Goal: Task Accomplishment & Management: Use online tool/utility

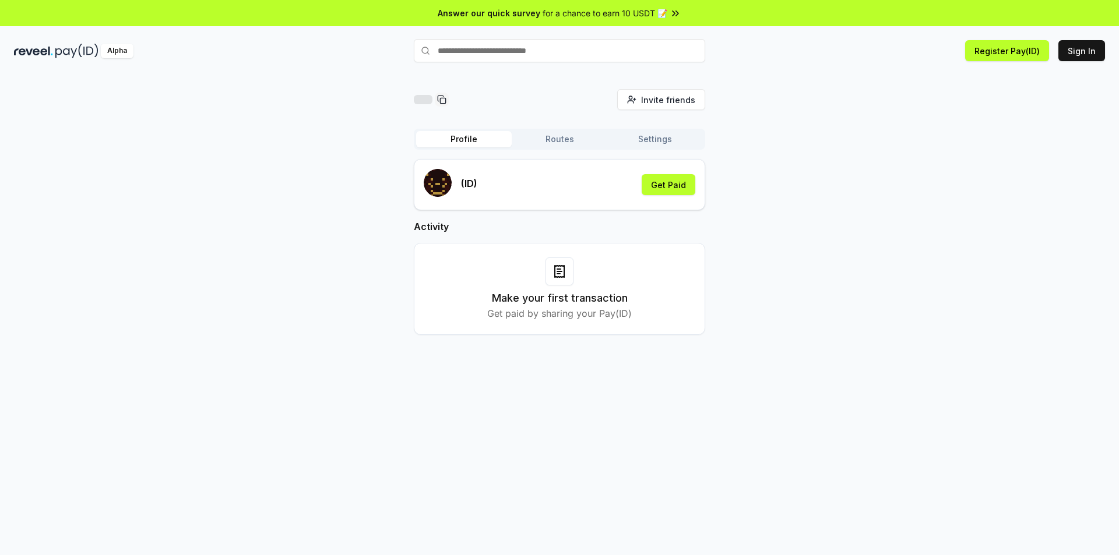
click at [667, 10] on div "for a chance to earn 10 USDT 📝" at bounding box center [612, 13] width 139 height 12
click at [477, 143] on button "Profile" at bounding box center [464, 139] width 96 height 16
click at [549, 142] on button "Routes" at bounding box center [560, 139] width 96 height 16
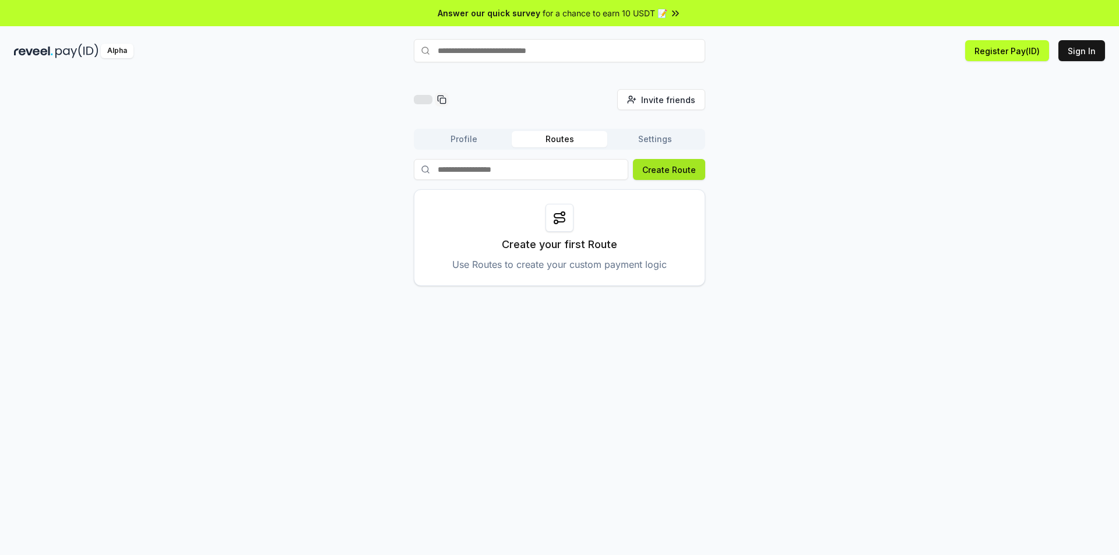
click at [663, 174] on button "Create Route" at bounding box center [669, 169] width 72 height 21
